Goal: Information Seeking & Learning: Check status

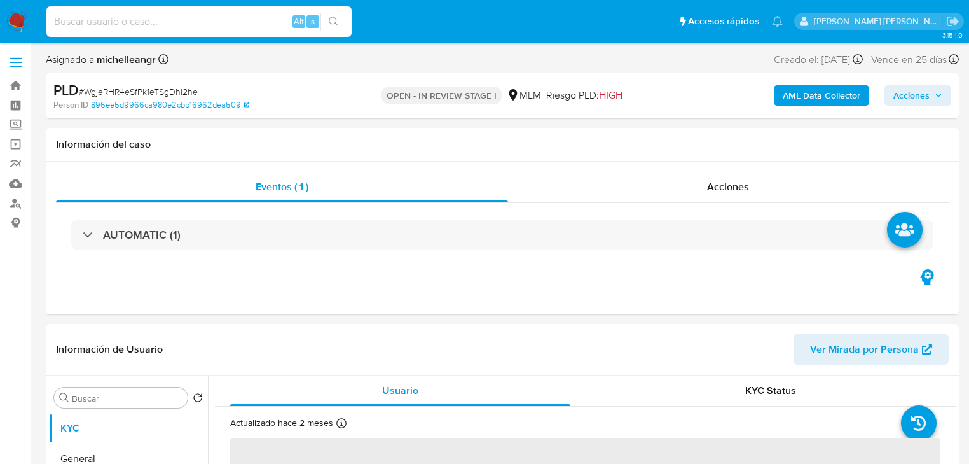
click at [97, 16] on input at bounding box center [198, 21] width 305 height 17
paste input "367898346"
type input "367898346"
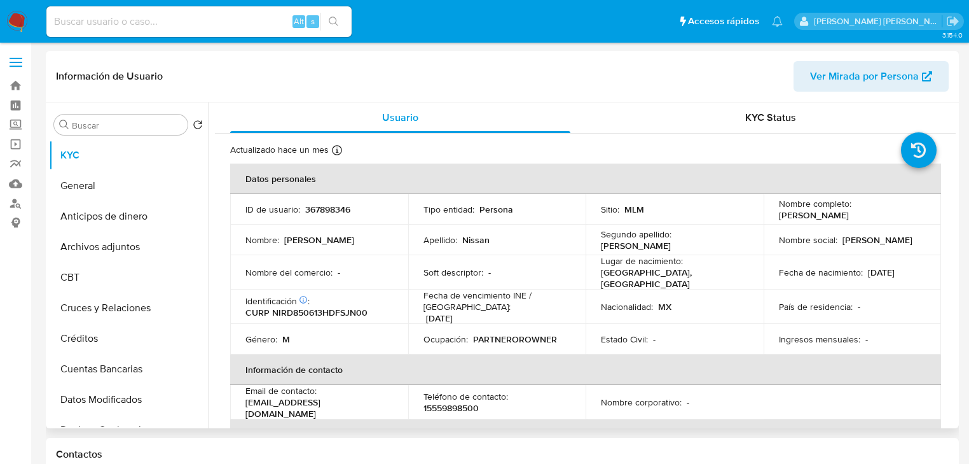
select select "10"
click at [140, 257] on button "Archivos adjuntos" at bounding box center [123, 247] width 149 height 31
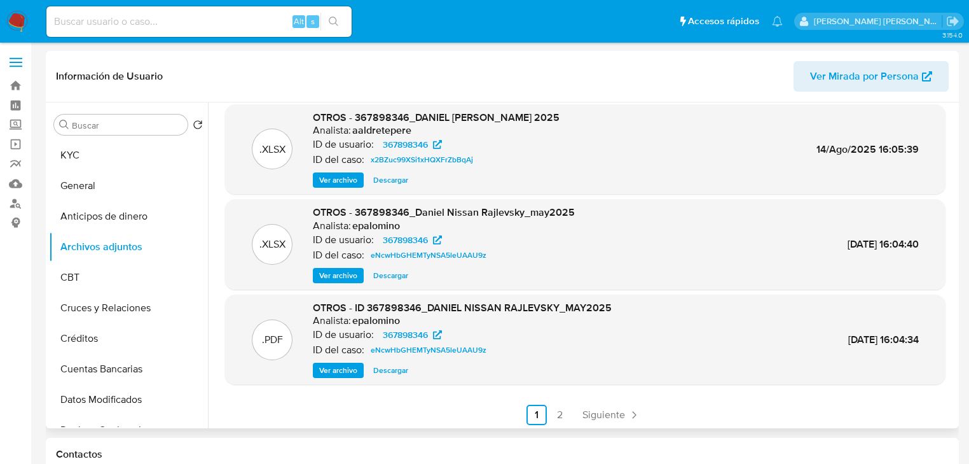
scroll to position [107, 0]
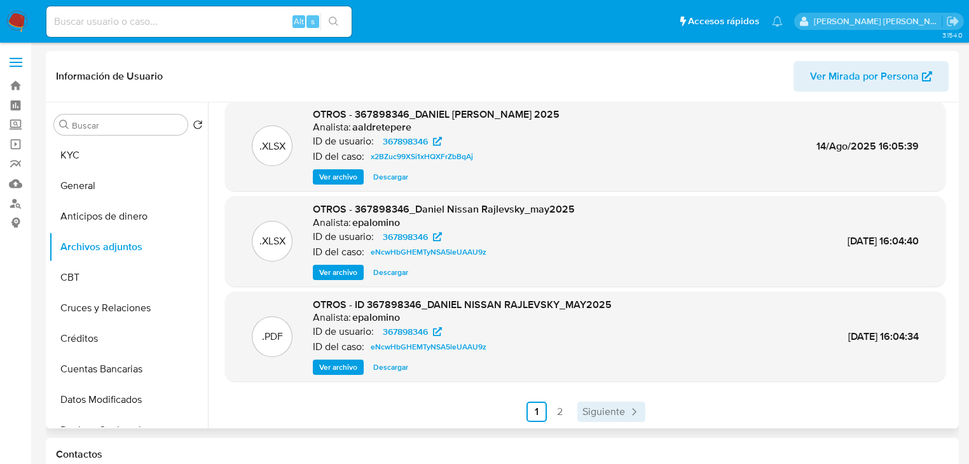
click at [595, 415] on span "Siguiente" at bounding box center [604, 411] width 43 height 10
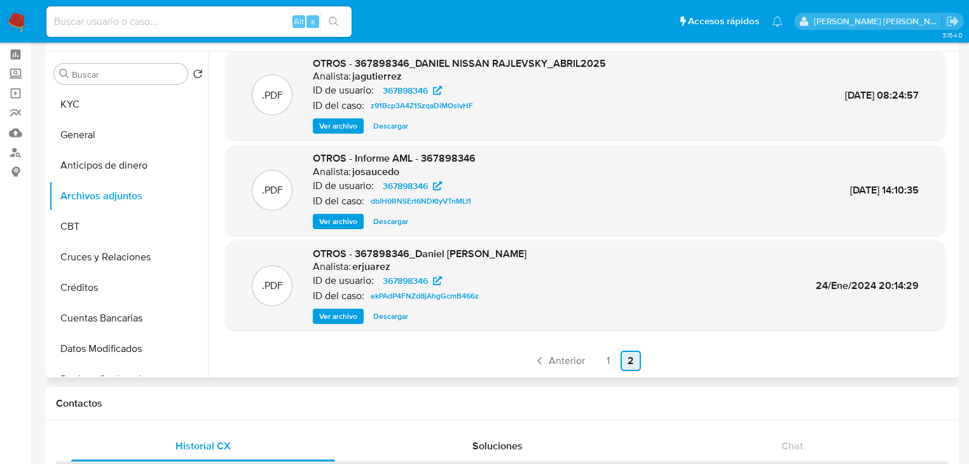
click at [562, 363] on span "Anterior" at bounding box center [567, 361] width 36 height 10
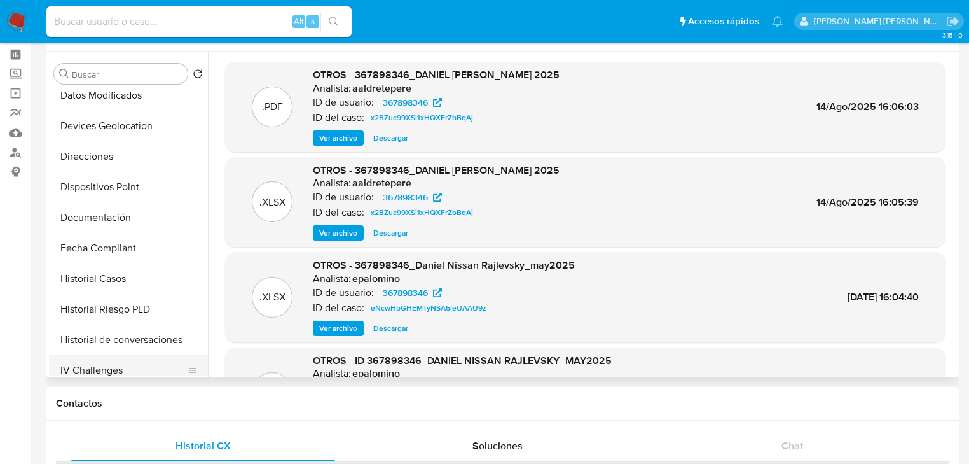
scroll to position [356, 0]
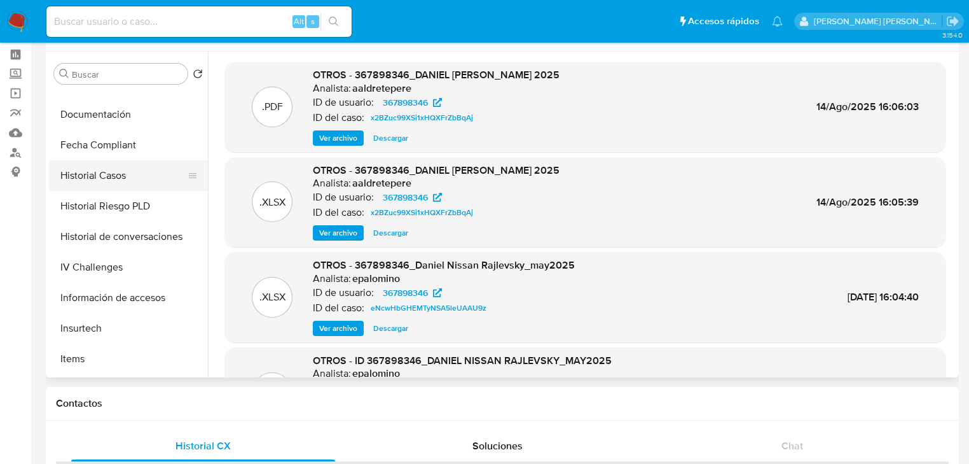
drag, startPoint x: 126, startPoint y: 193, endPoint x: 118, endPoint y: 177, distance: 17.6
click at [125, 191] on button "Historial Riesgo PLD" at bounding box center [128, 206] width 159 height 31
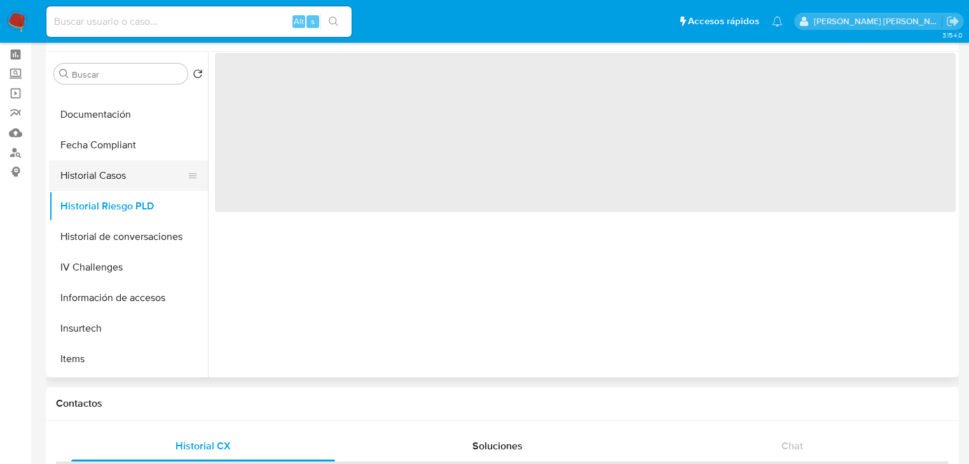
click at [118, 176] on button "Historial Casos" at bounding box center [123, 175] width 149 height 31
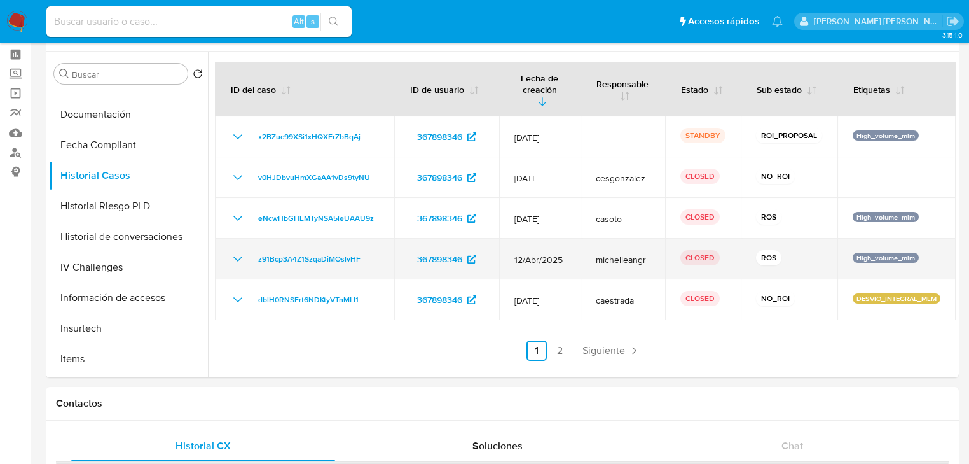
click at [237, 251] on icon "Mostrar/Ocultar" at bounding box center [237, 258] width 15 height 15
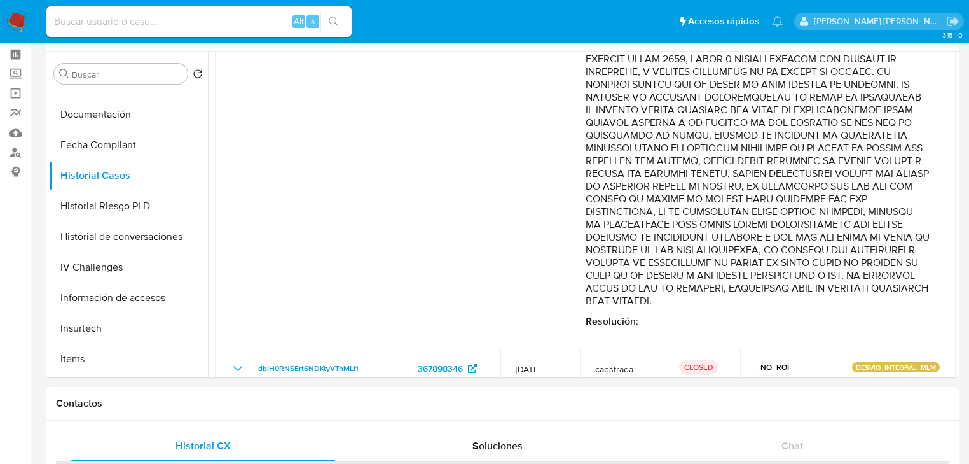
scroll to position [957, 0]
